Goal: Information Seeking & Learning: Learn about a topic

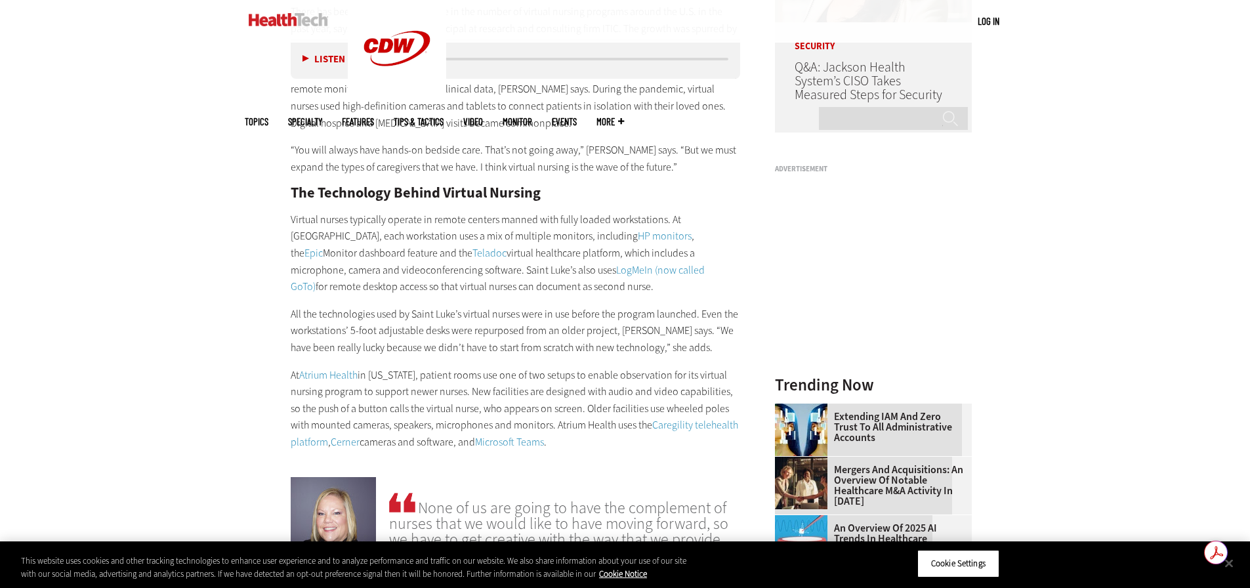
scroll to position [1313, 0]
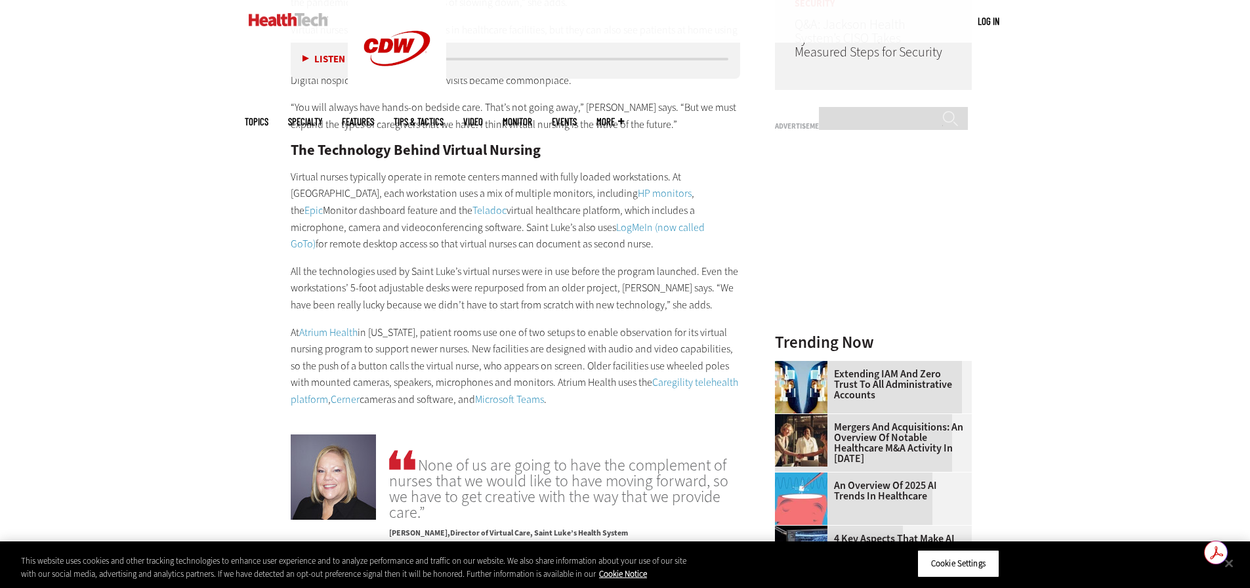
click at [580, 216] on p "Virtual nurses typically operate in remote centers manned with fully loaded wor…" at bounding box center [516, 211] width 450 height 84
drag, startPoint x: 580, startPoint y: 209, endPoint x: 406, endPoint y: 228, distance: 175.7
click at [406, 228] on p "Virtual nurses typically operate in remote centers manned with fully loaded wor…" at bounding box center [516, 211] width 450 height 84
copy p "microphone, camera and videoconferencing software"
click at [501, 307] on p "All the technologies used by Saint Luke’s virtual nurses were in use before the…" at bounding box center [516, 288] width 450 height 51
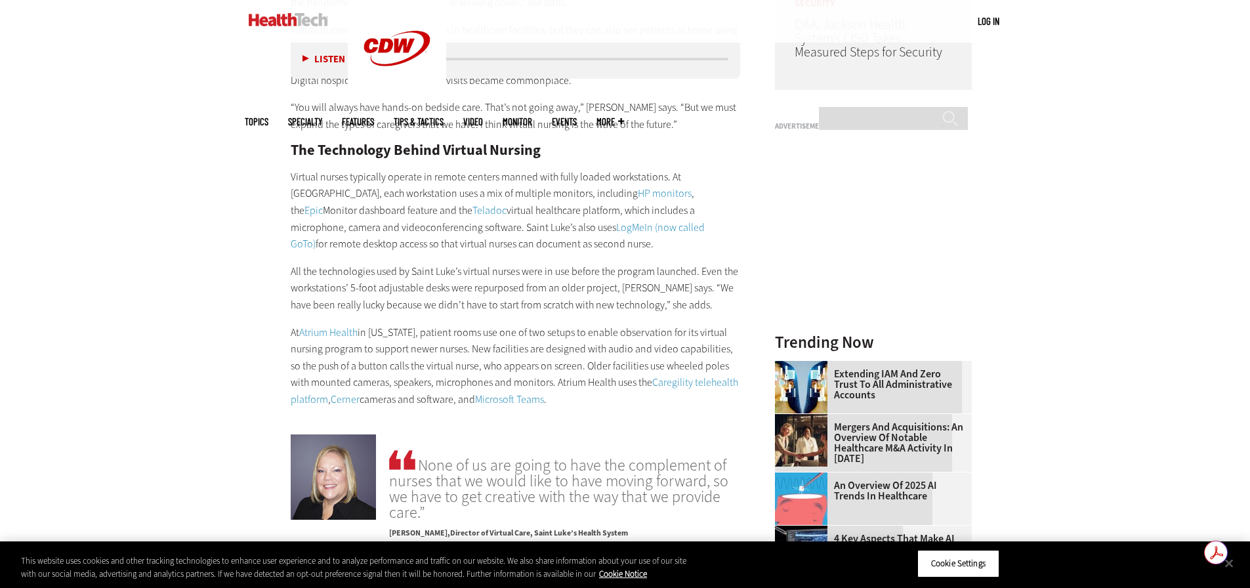
drag, startPoint x: 500, startPoint y: 169, endPoint x: 499, endPoint y: 177, distance: 7.3
click at [500, 173] on p "Virtual nurses typically operate in remote centers manned with fully loaded wor…" at bounding box center [516, 211] width 450 height 84
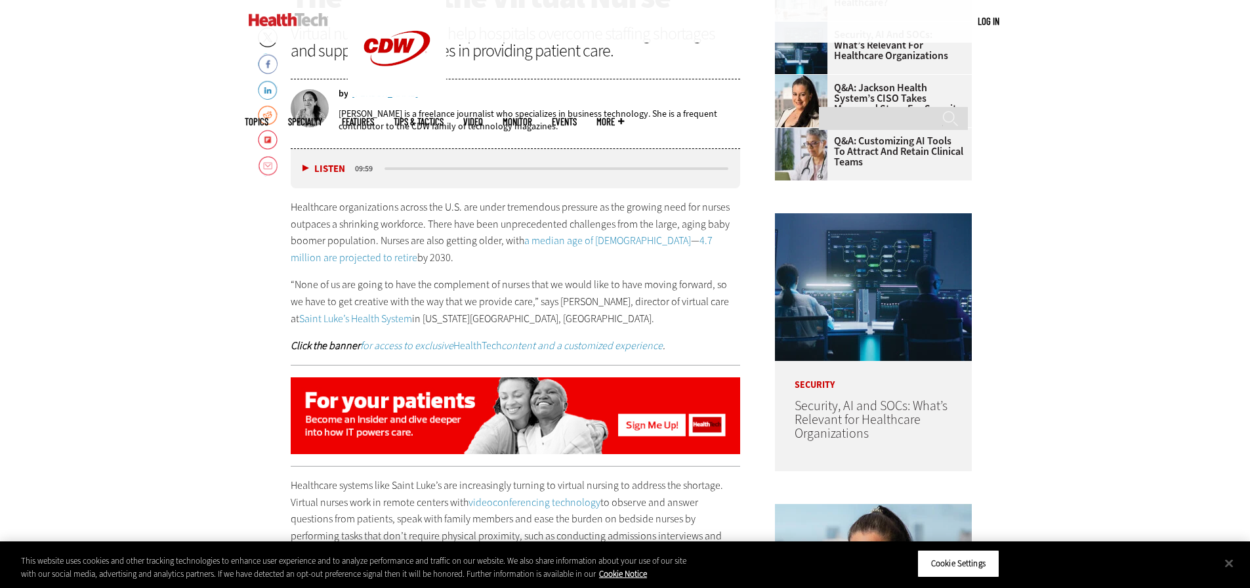
scroll to position [525, 0]
